Goal: Navigation & Orientation: Find specific page/section

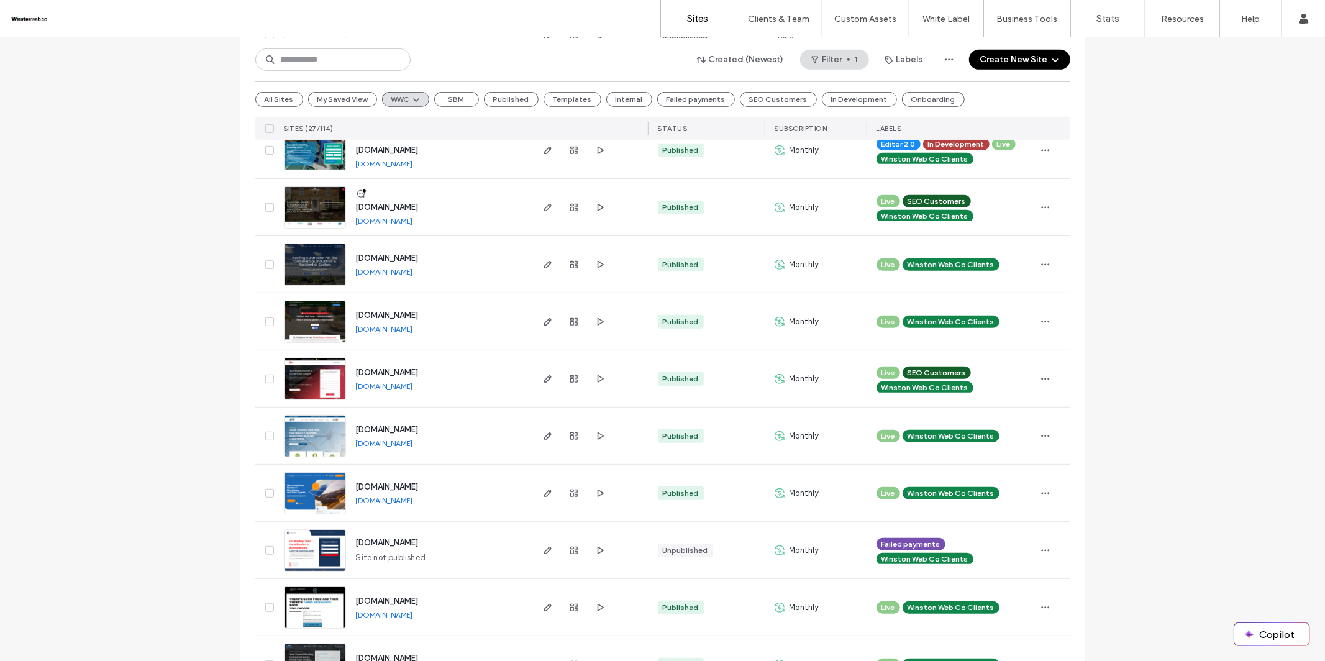
scroll to position [525, 0]
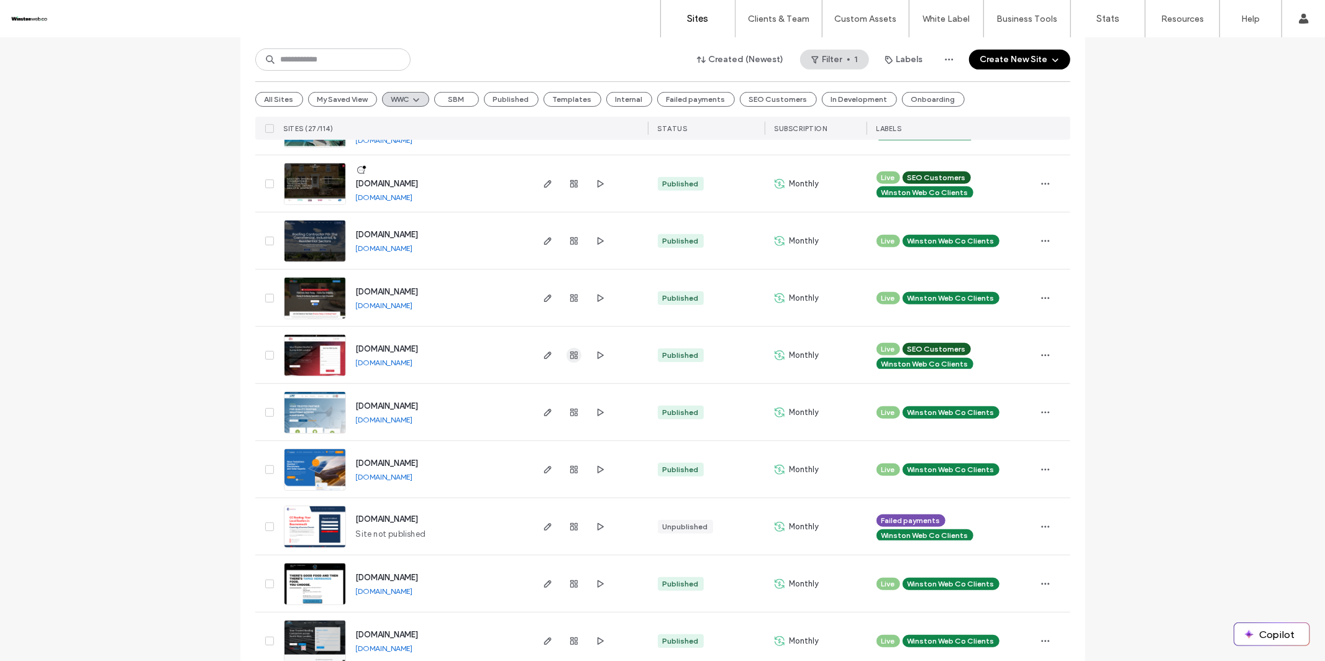
click at [571, 348] on span "button" at bounding box center [573, 355] width 15 height 15
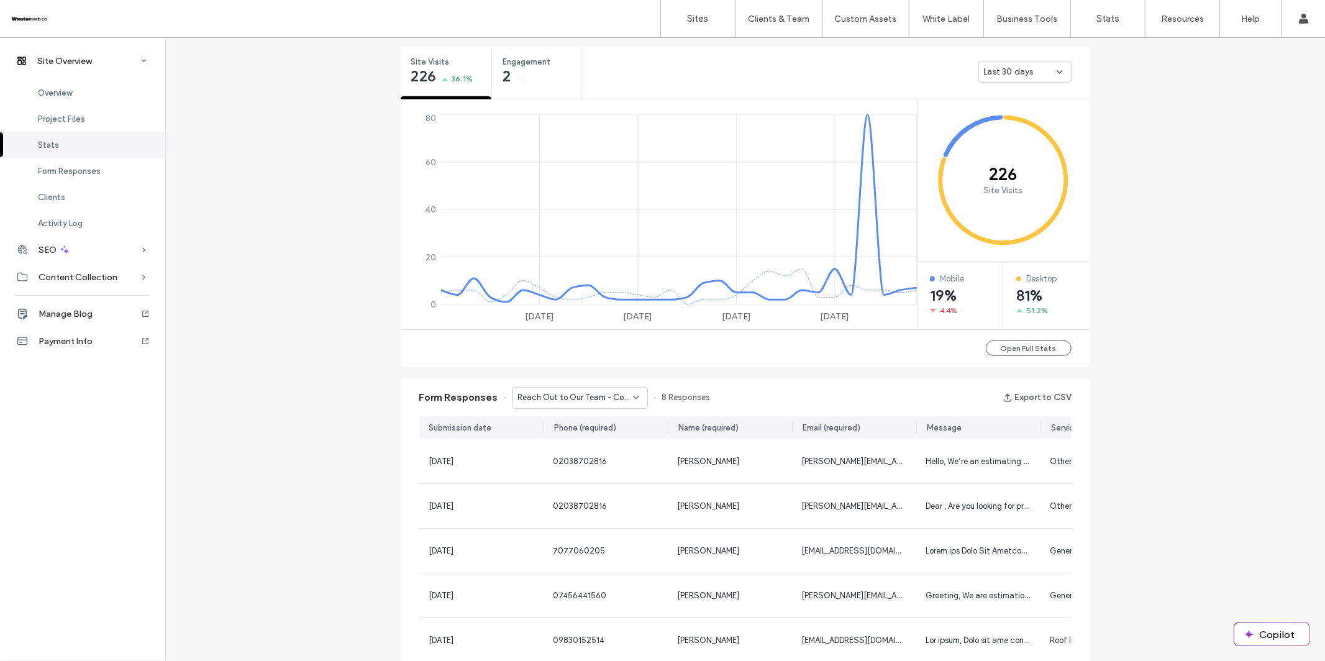
scroll to position [469, 0]
click at [602, 391] on span "Reach Out to Our Team - Contact page" at bounding box center [575, 397] width 115 height 12
click at [580, 444] on span "Get a FREE Quote - Home page" at bounding box center [569, 440] width 117 height 12
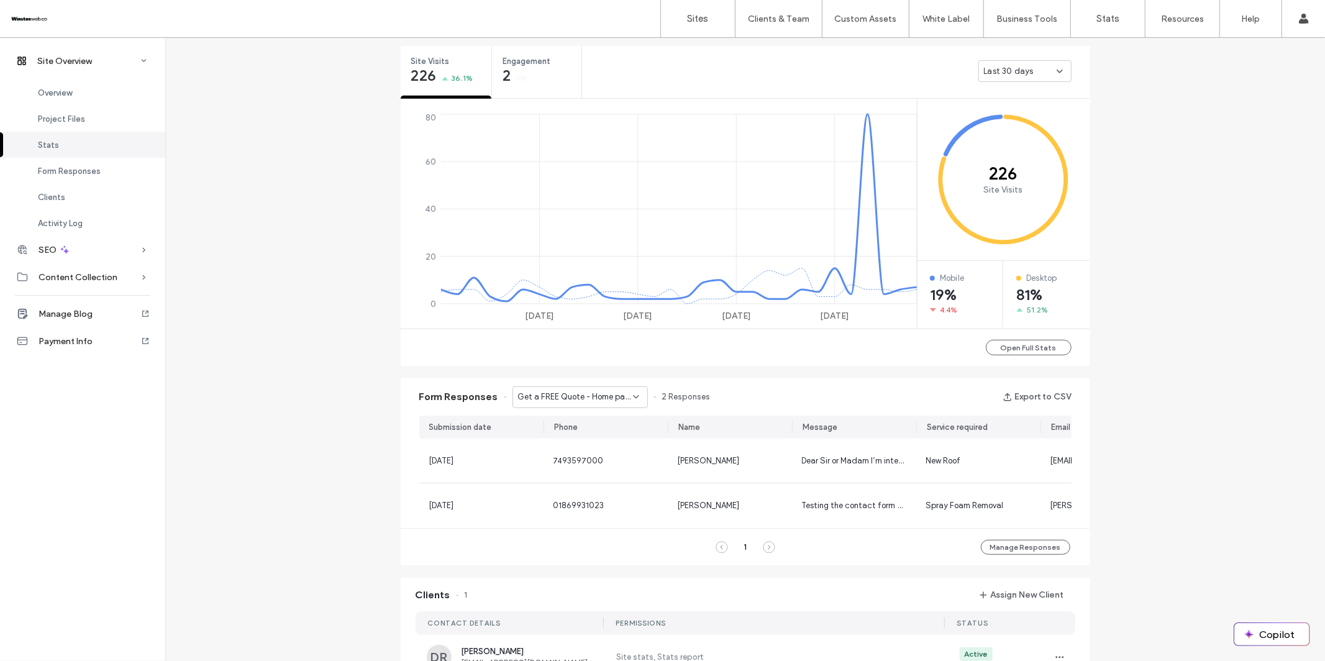
click at [565, 400] on span "Get a FREE Quote - Home page" at bounding box center [575, 397] width 115 height 12
click at [558, 458] on span "Get a FREE Quote - Location page" at bounding box center [570, 462] width 119 height 12
click at [570, 396] on span "Get a FREE Quote - Location page" at bounding box center [575, 397] width 115 height 12
click at [568, 418] on span "Reach Out to Our Team - Contact page" at bounding box center [570, 418] width 119 height 12
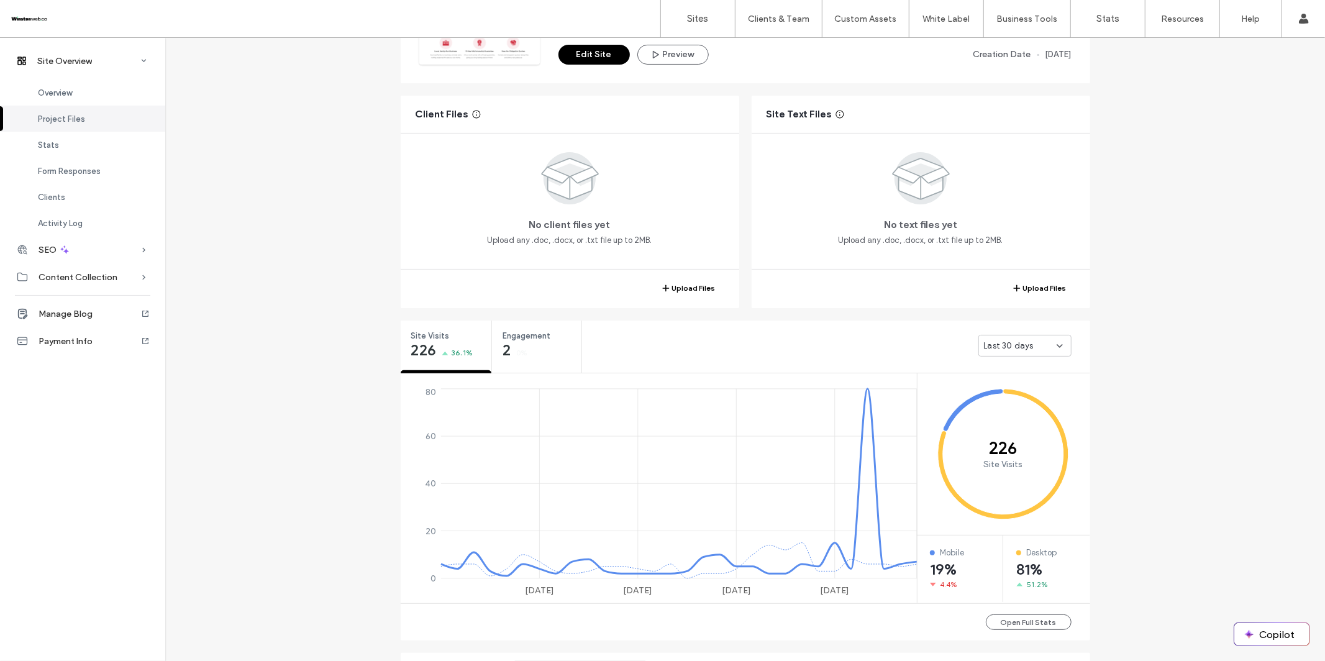
scroll to position [96, 0]
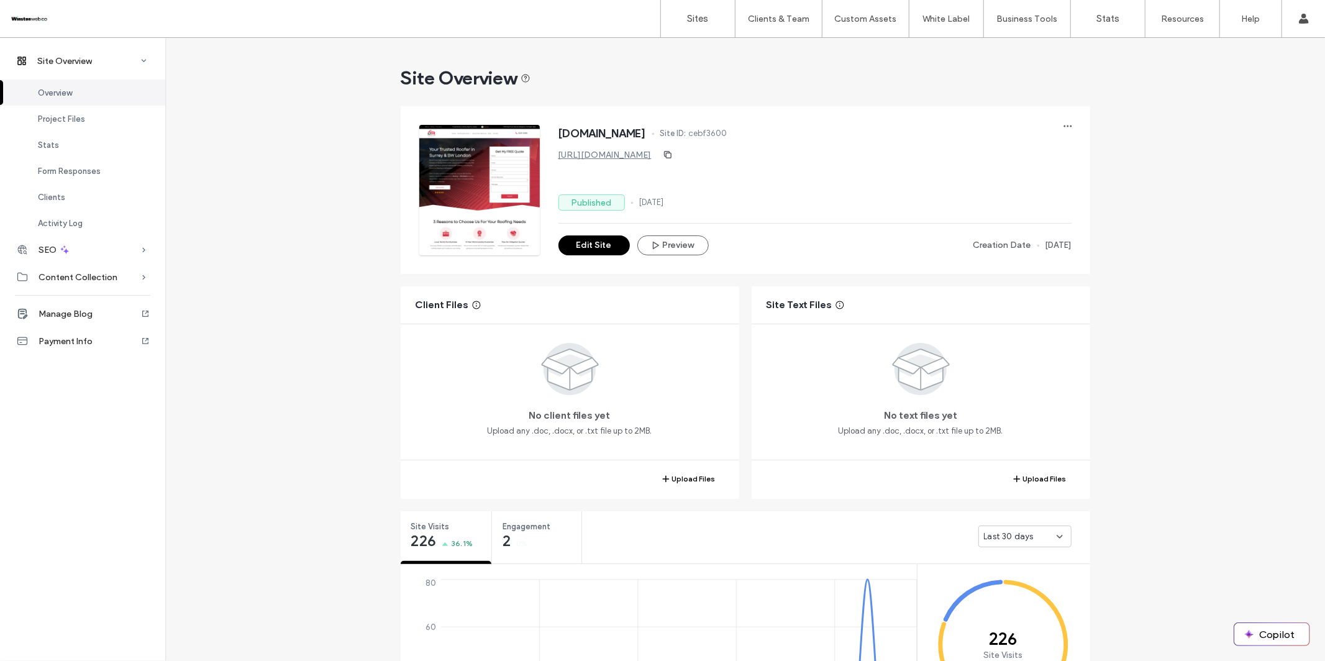
scroll to position [4, 0]
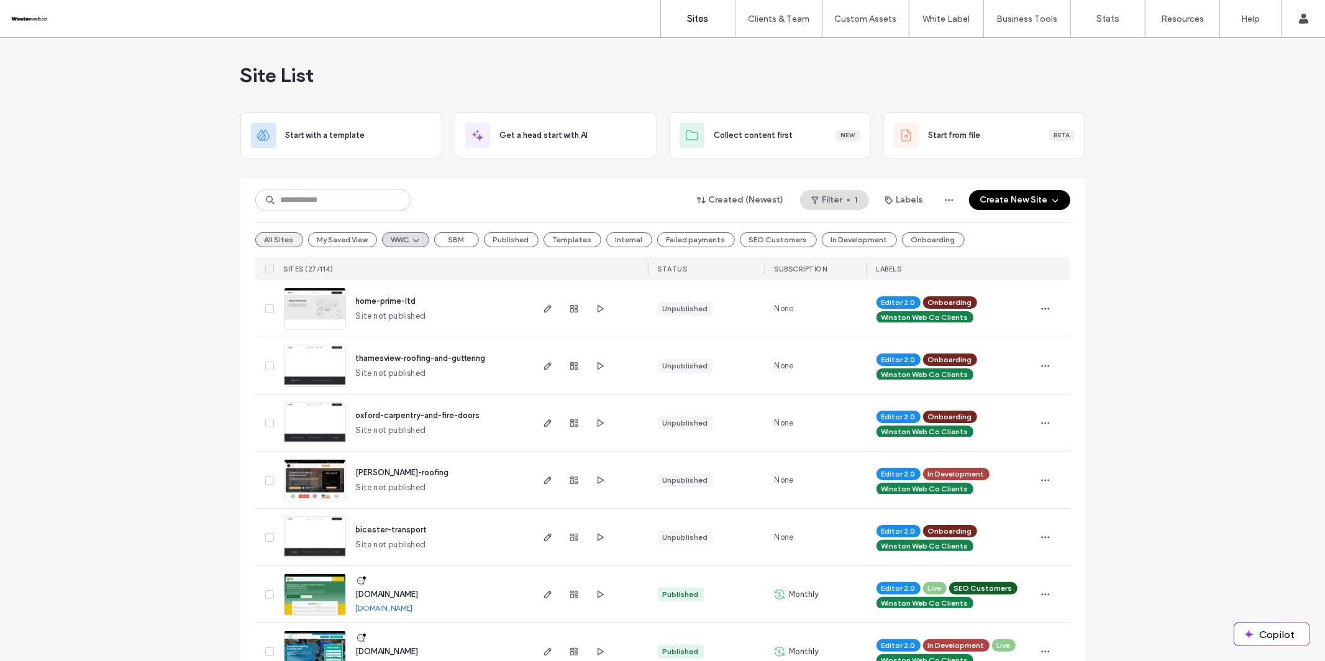
click at [270, 238] on button "All Sites" at bounding box center [279, 239] width 48 height 15
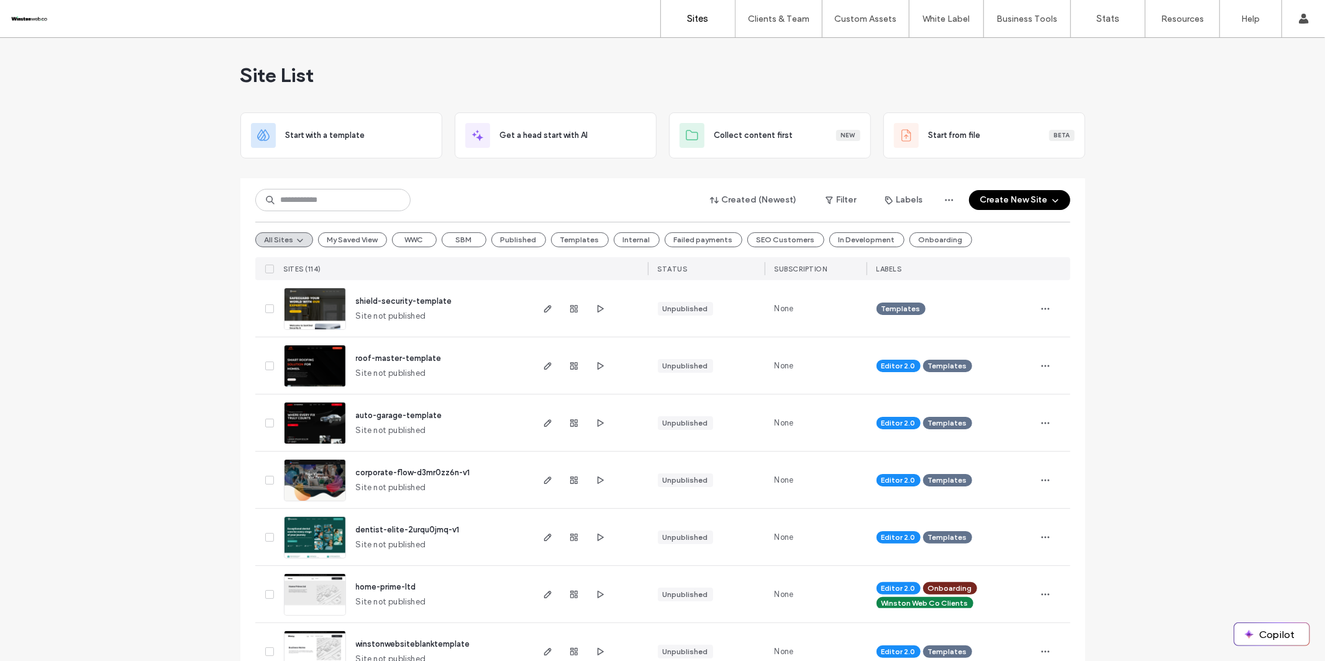
click at [390, 302] on span "shield-security-template" at bounding box center [404, 300] width 96 height 9
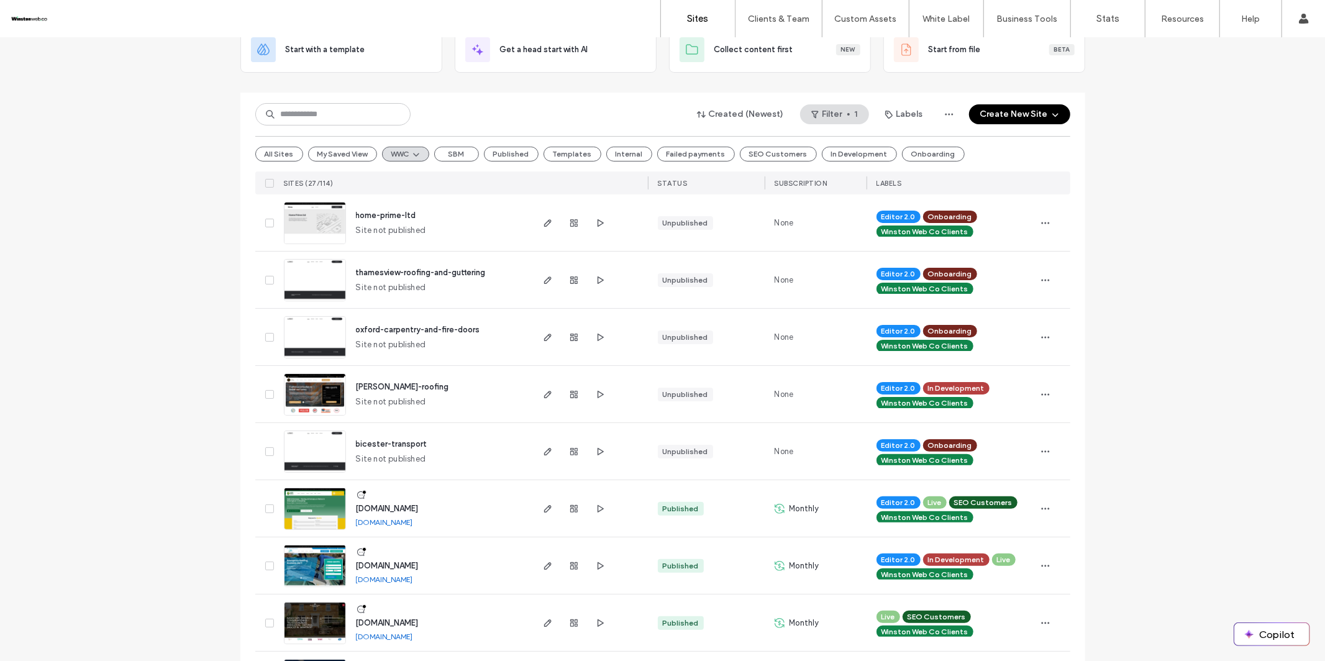
scroll to position [122, 0]
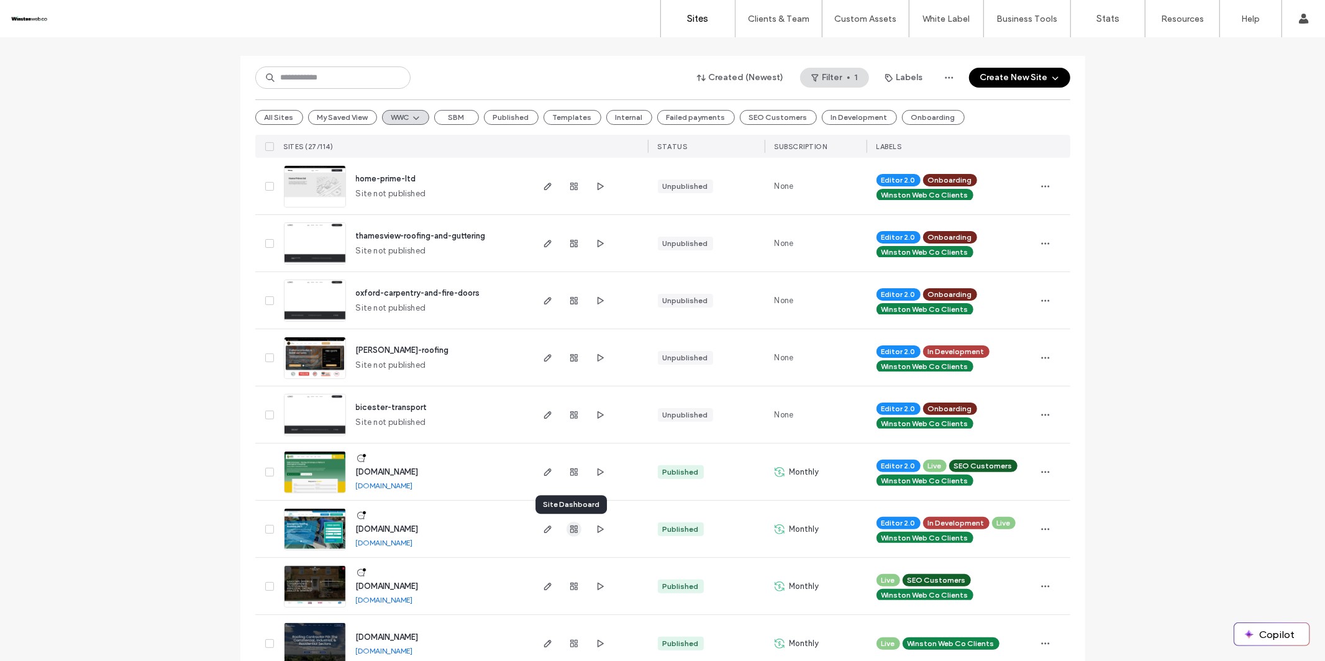
click at [570, 530] on icon "button" at bounding box center [574, 529] width 10 height 10
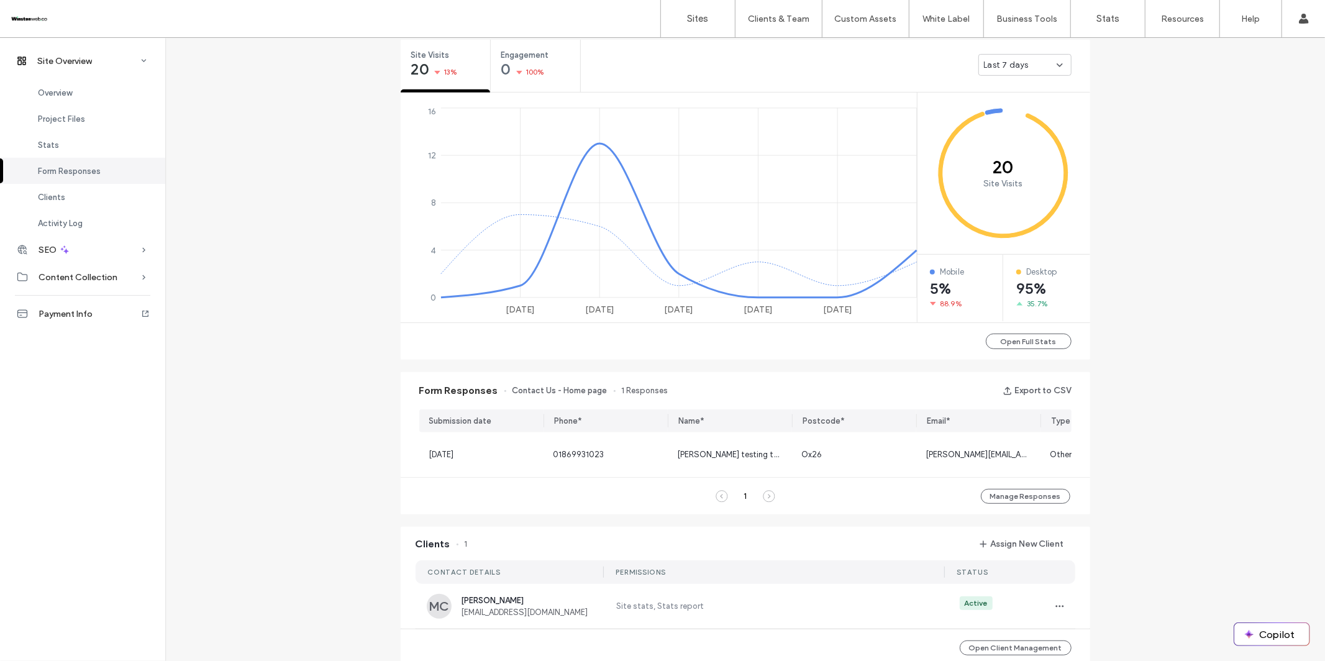
scroll to position [476, 0]
